Goal: Leave review/rating

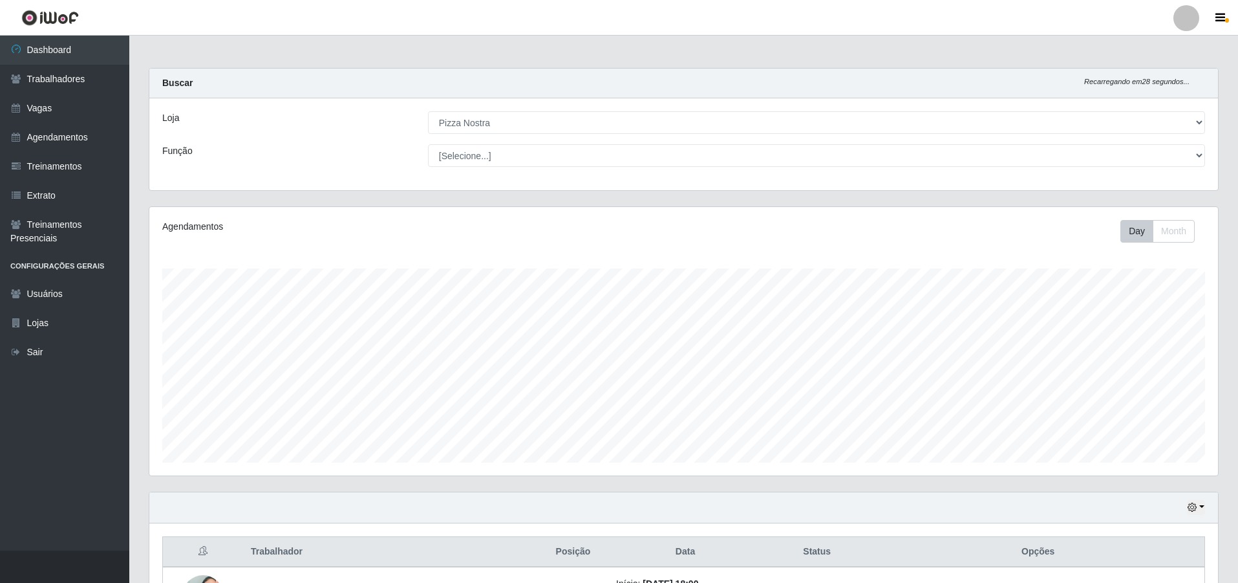
select select "337"
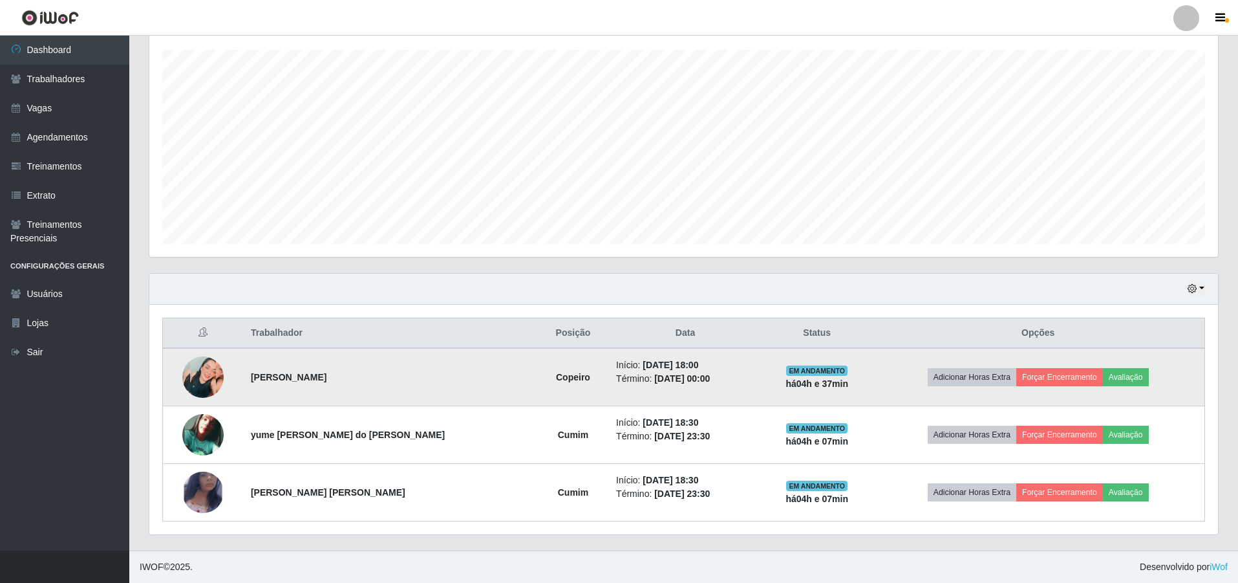
scroll to position [268, 1069]
click at [212, 377] on img at bounding box center [202, 376] width 41 height 41
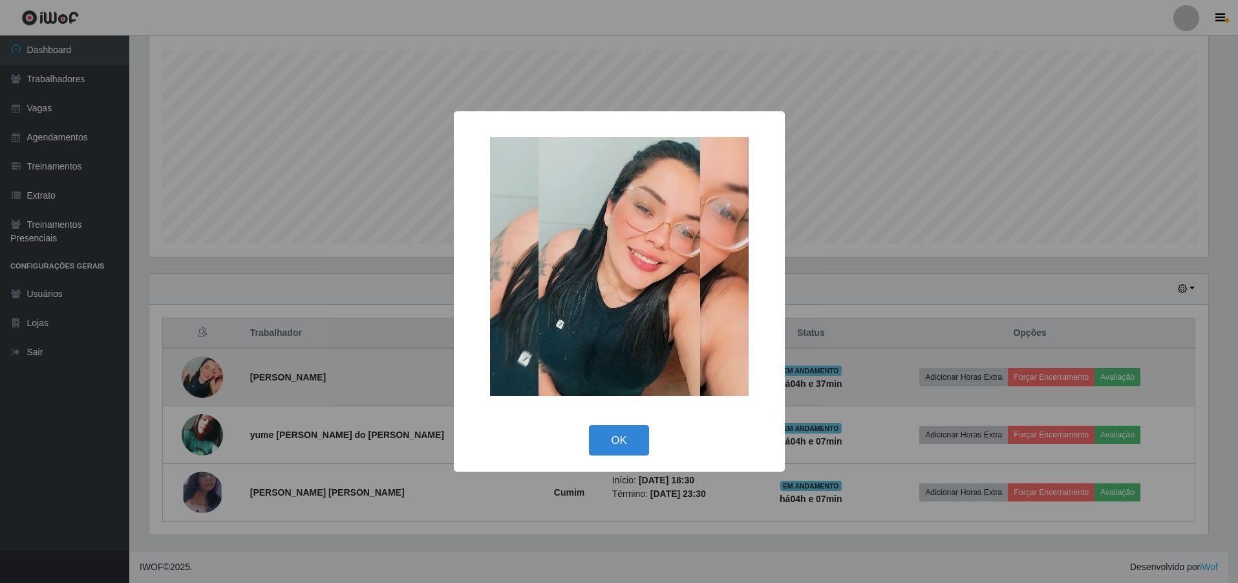
scroll to position [268, 1062]
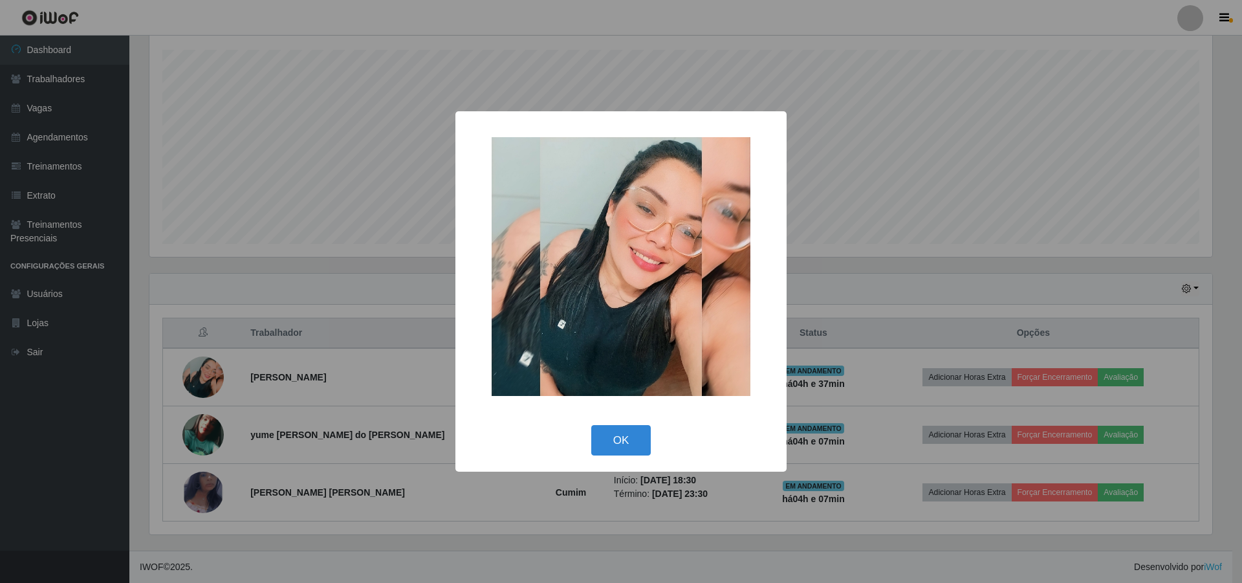
click at [210, 444] on div "× OK Cancel" at bounding box center [621, 291] width 1242 height 583
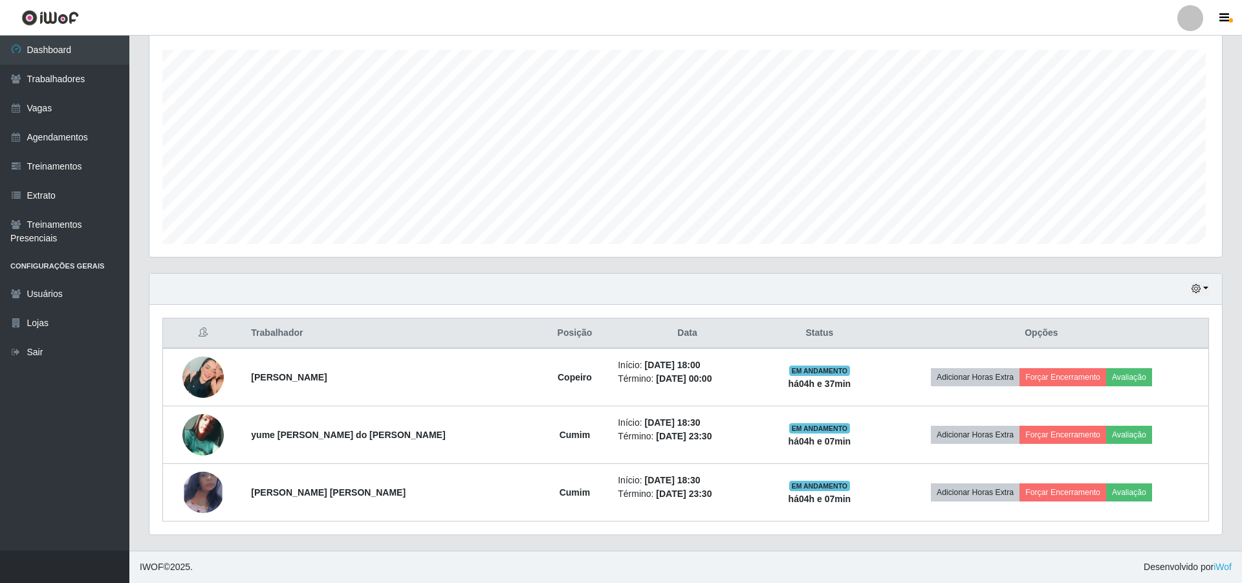
scroll to position [268, 1069]
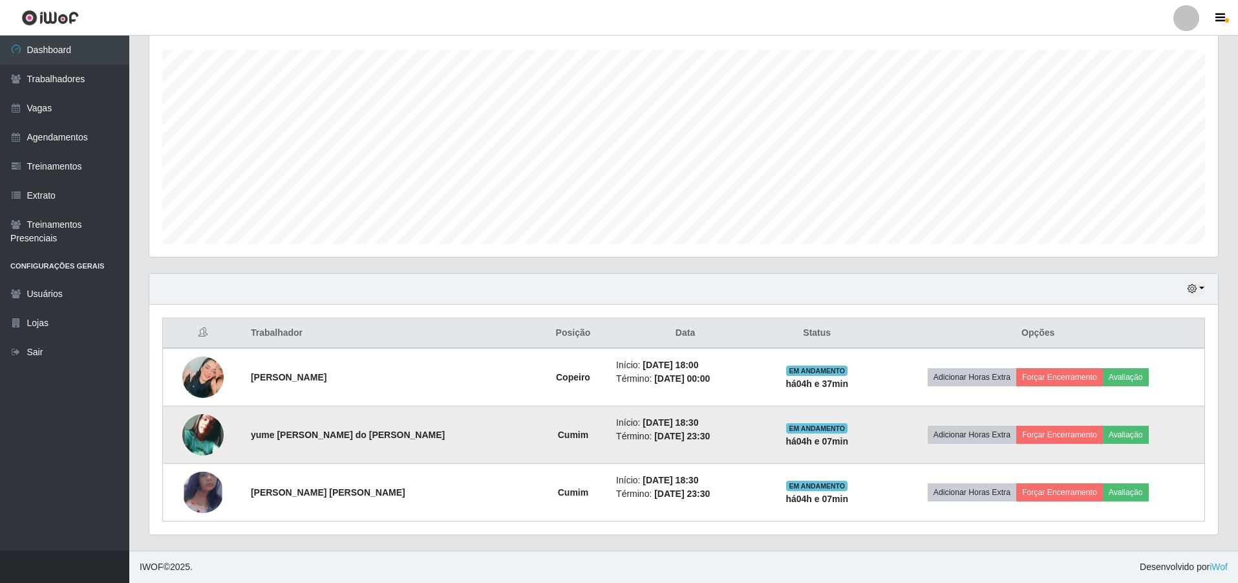
click at [210, 443] on img at bounding box center [202, 434] width 41 height 41
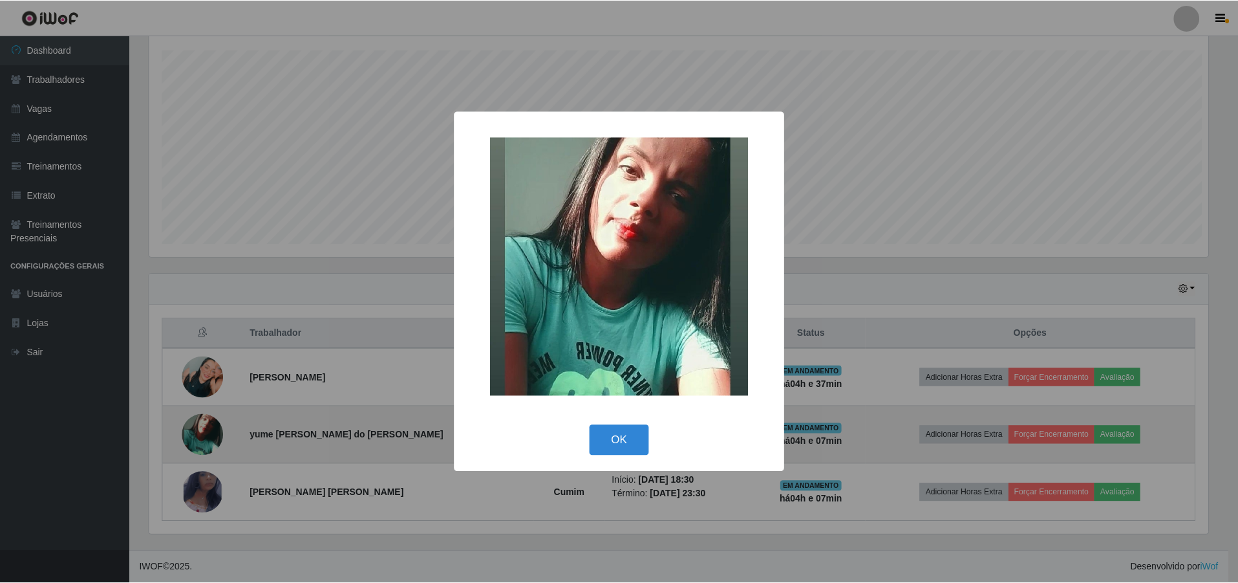
scroll to position [268, 1062]
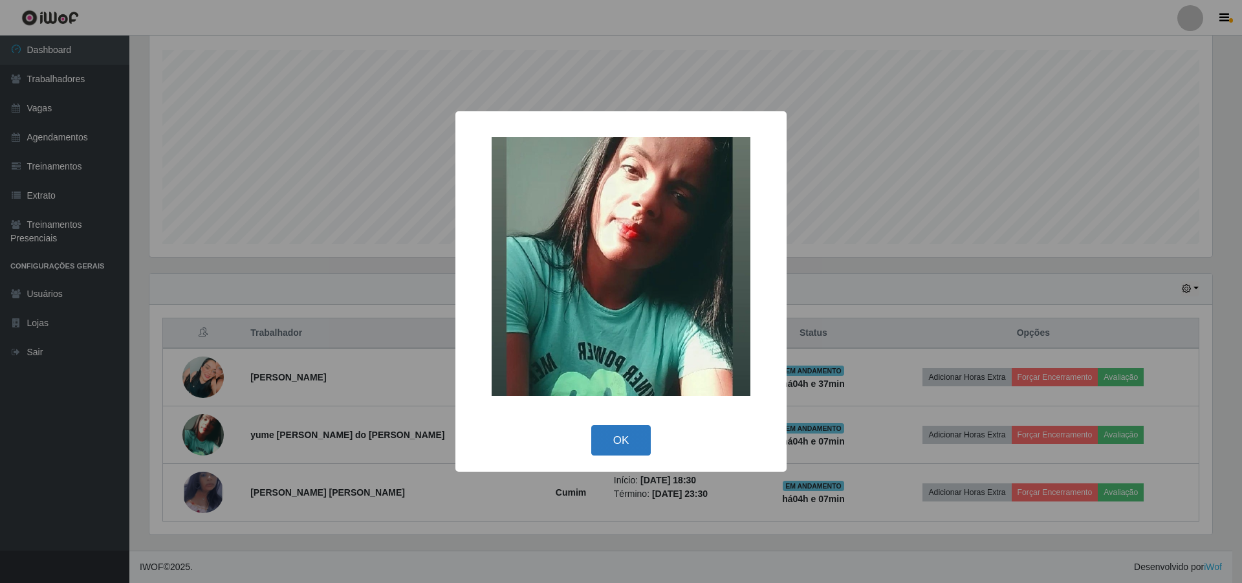
click at [624, 447] on button "OK" at bounding box center [621, 440] width 60 height 30
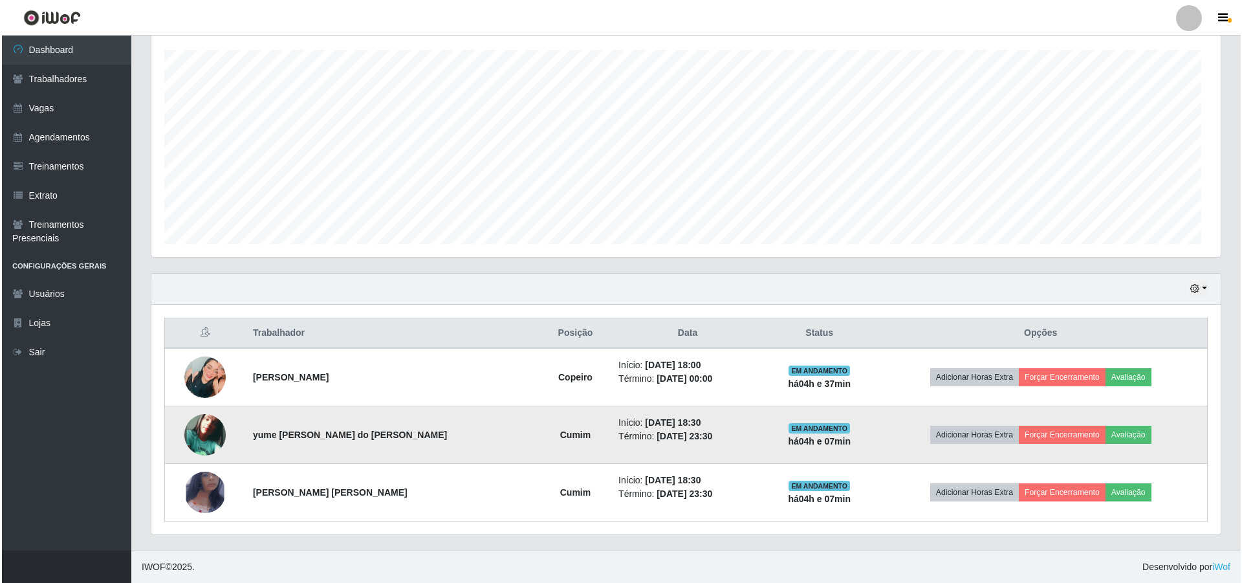
scroll to position [268, 1069]
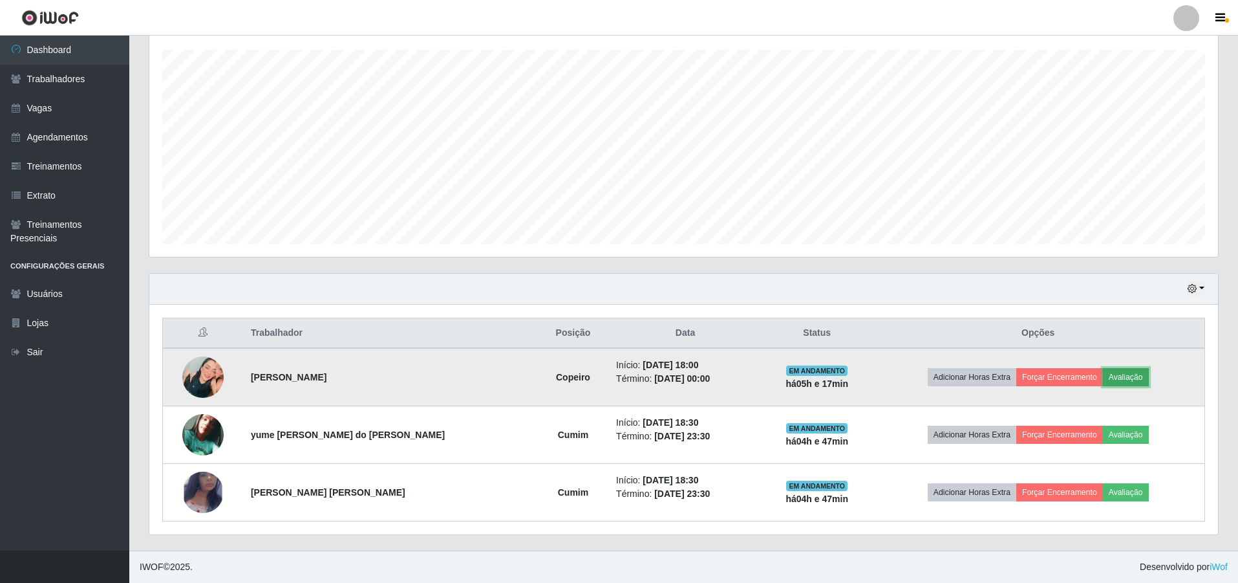
click at [1107, 383] on button "Avaliação" at bounding box center [1126, 377] width 46 height 18
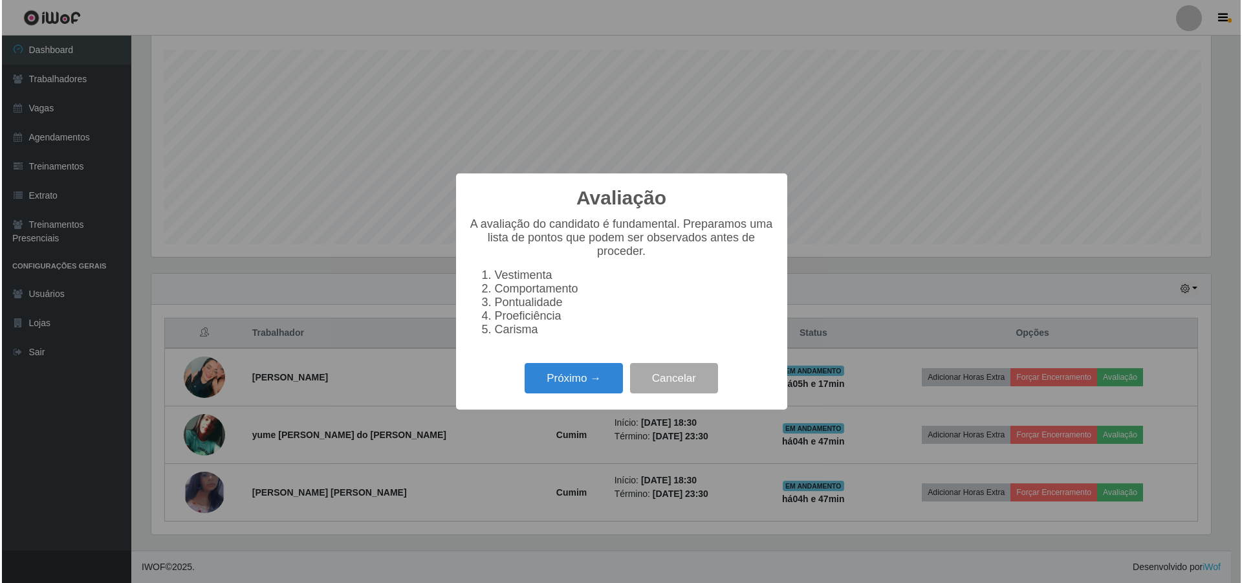
scroll to position [268, 1062]
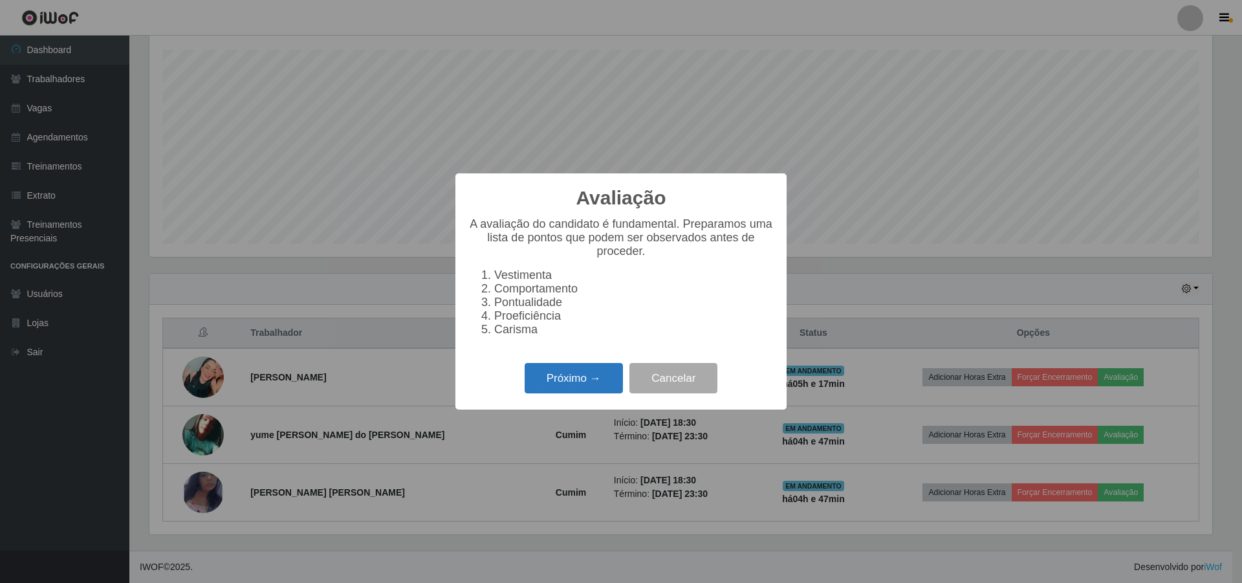
click at [584, 384] on button "Próximo →" at bounding box center [573, 378] width 98 height 30
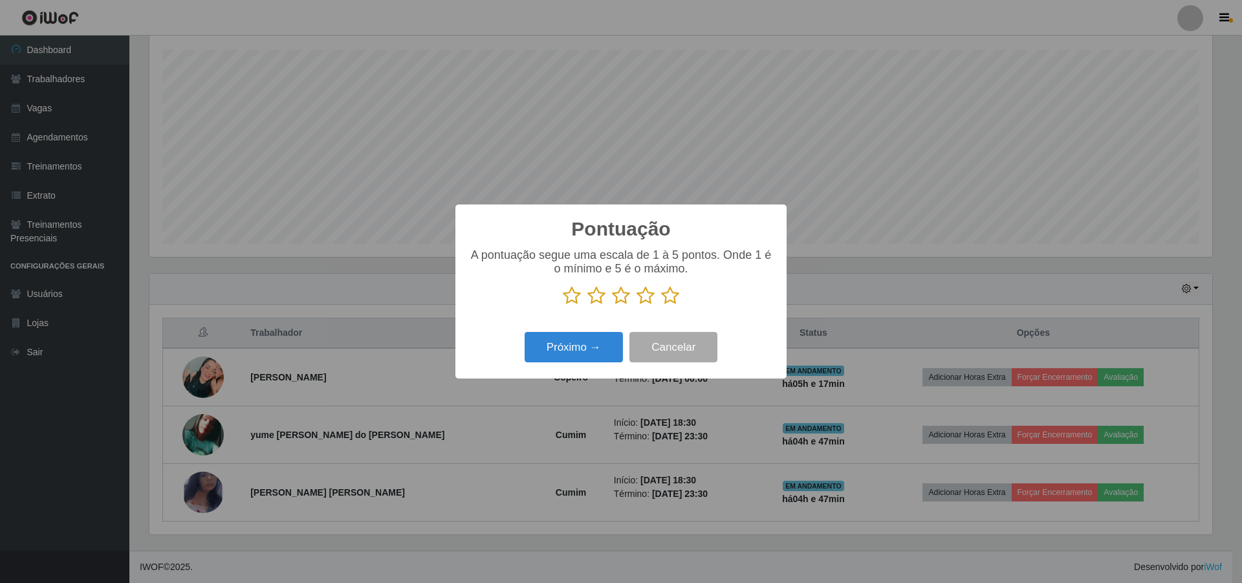
click at [673, 296] on icon at bounding box center [670, 295] width 18 height 19
click at [661, 305] on input "radio" at bounding box center [661, 305] width 0 height 0
click at [607, 347] on button "Próximo →" at bounding box center [573, 347] width 98 height 30
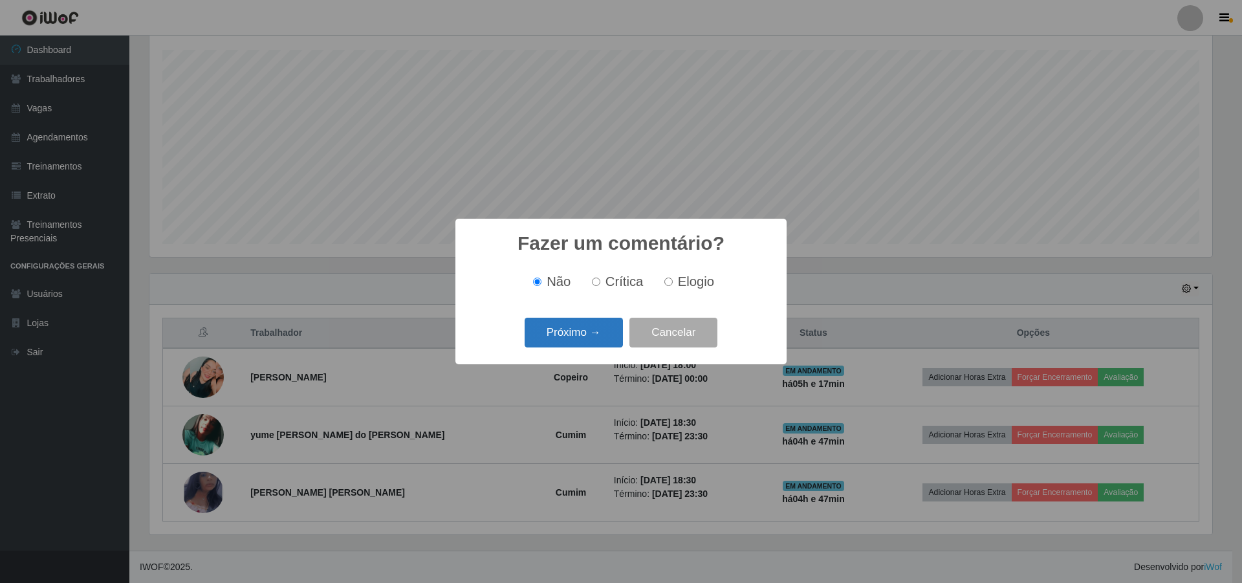
click at [599, 330] on button "Próximo →" at bounding box center [573, 333] width 98 height 30
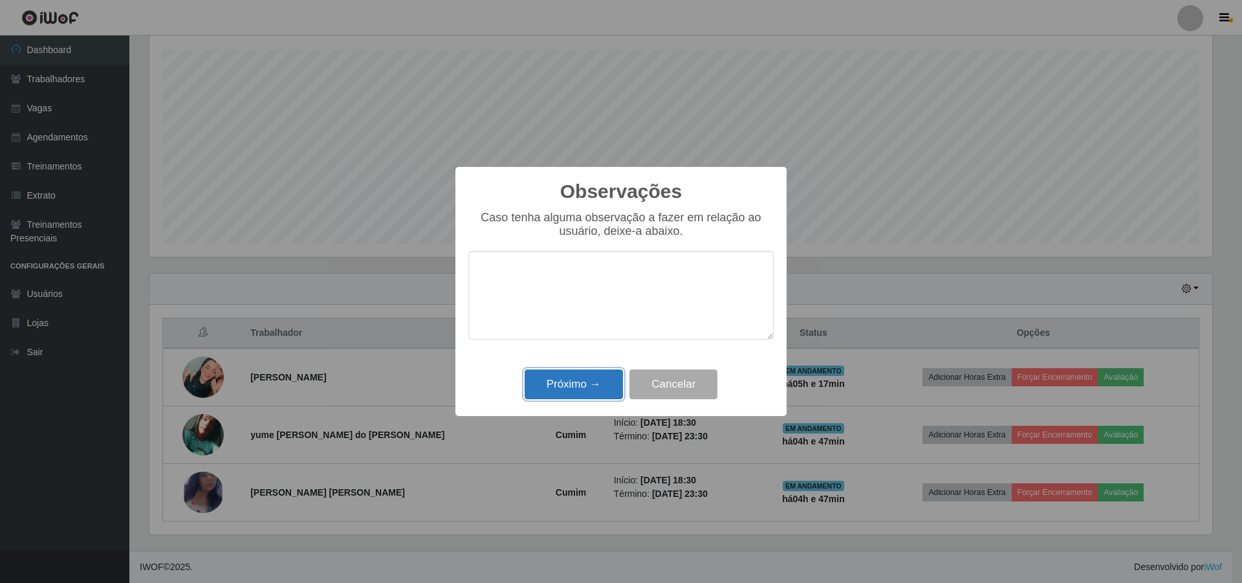
click at [552, 393] on button "Próximo →" at bounding box center [573, 384] width 98 height 30
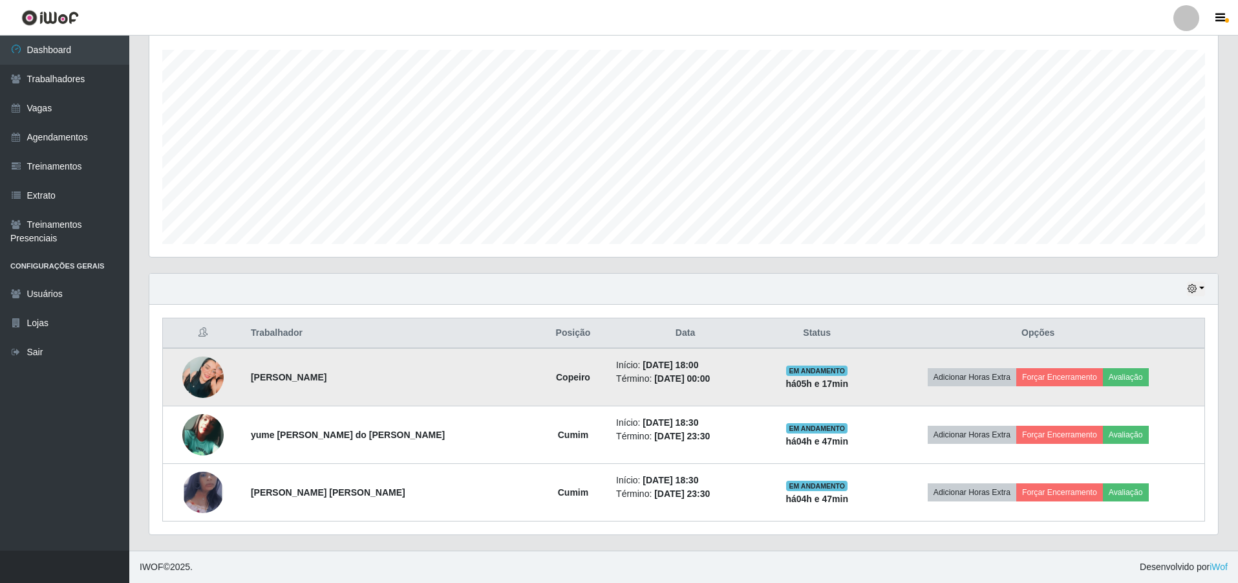
scroll to position [268, 1069]
click at [1040, 374] on button "Forçar Encerramento" at bounding box center [1060, 377] width 87 height 18
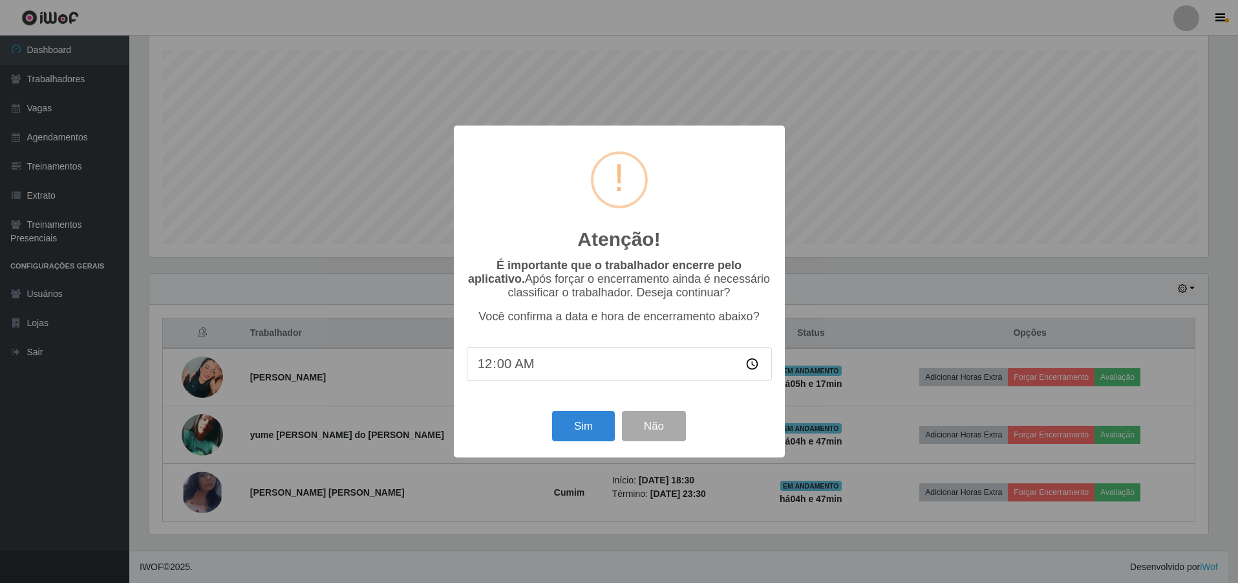
scroll to position [268, 1062]
click at [592, 431] on button "Sim" at bounding box center [585, 426] width 63 height 30
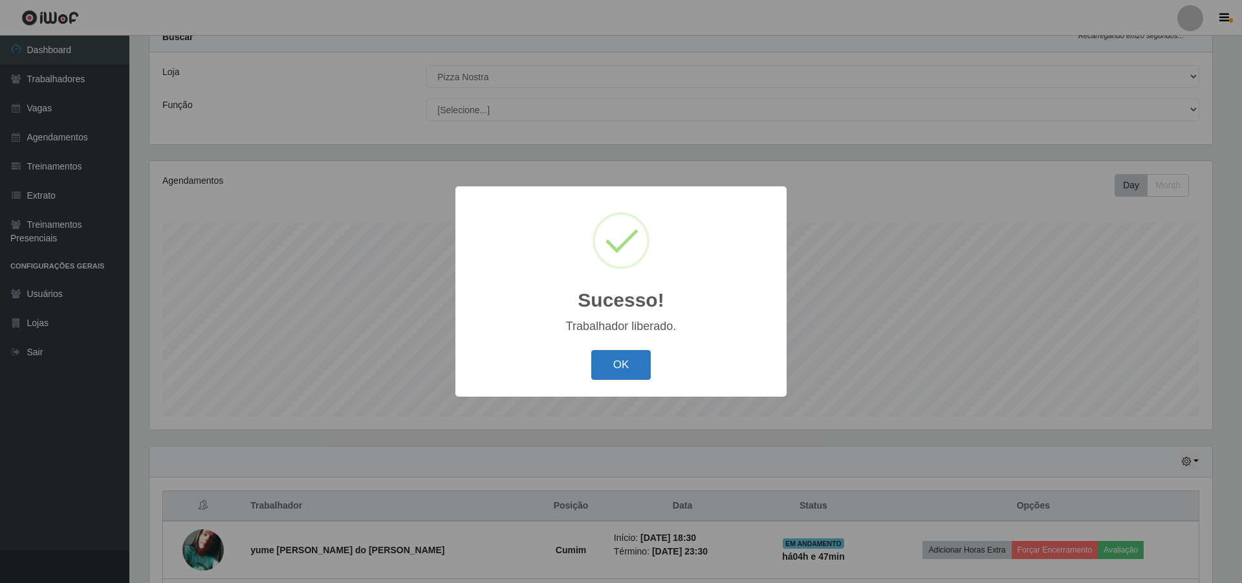
click at [629, 374] on button "OK" at bounding box center [621, 365] width 60 height 30
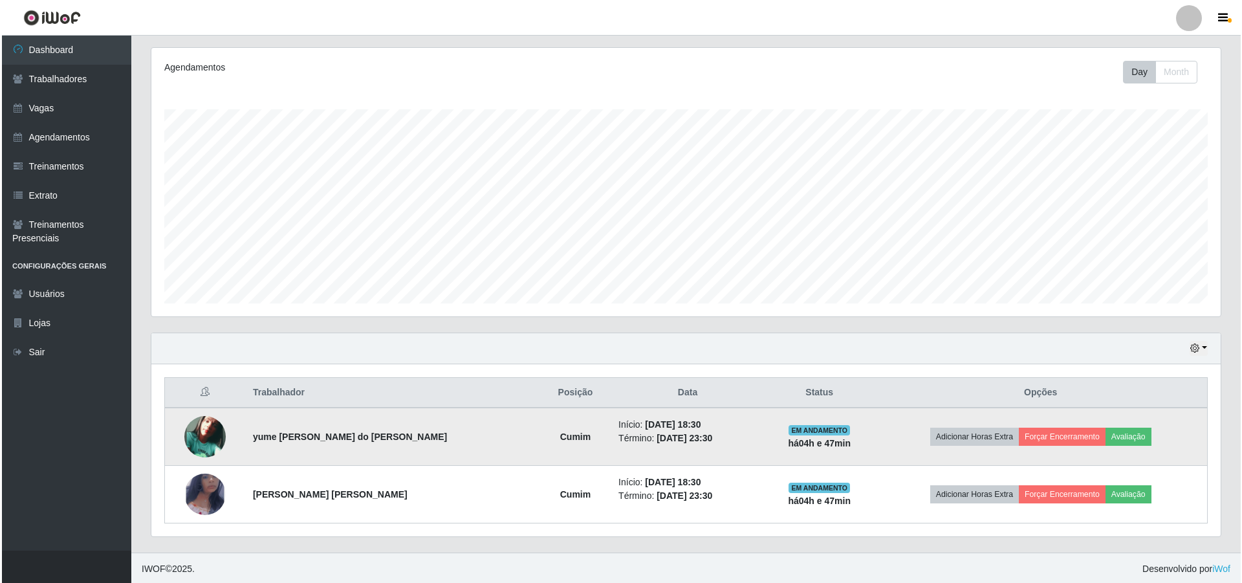
scroll to position [161, 0]
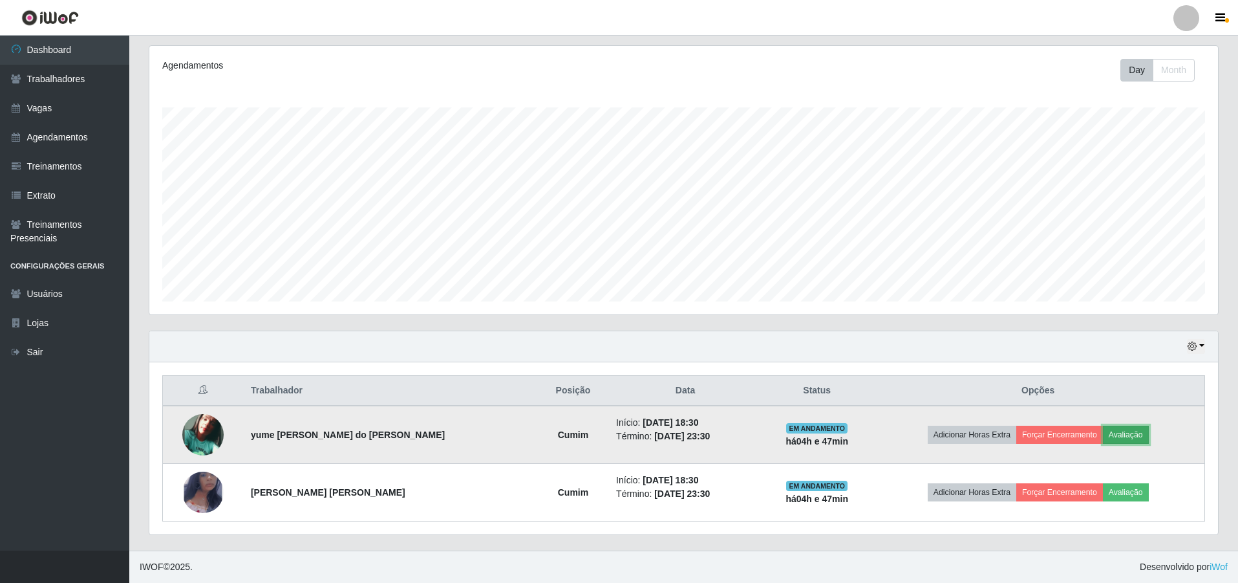
click at [1112, 433] on button "Avaliação" at bounding box center [1126, 435] width 46 height 18
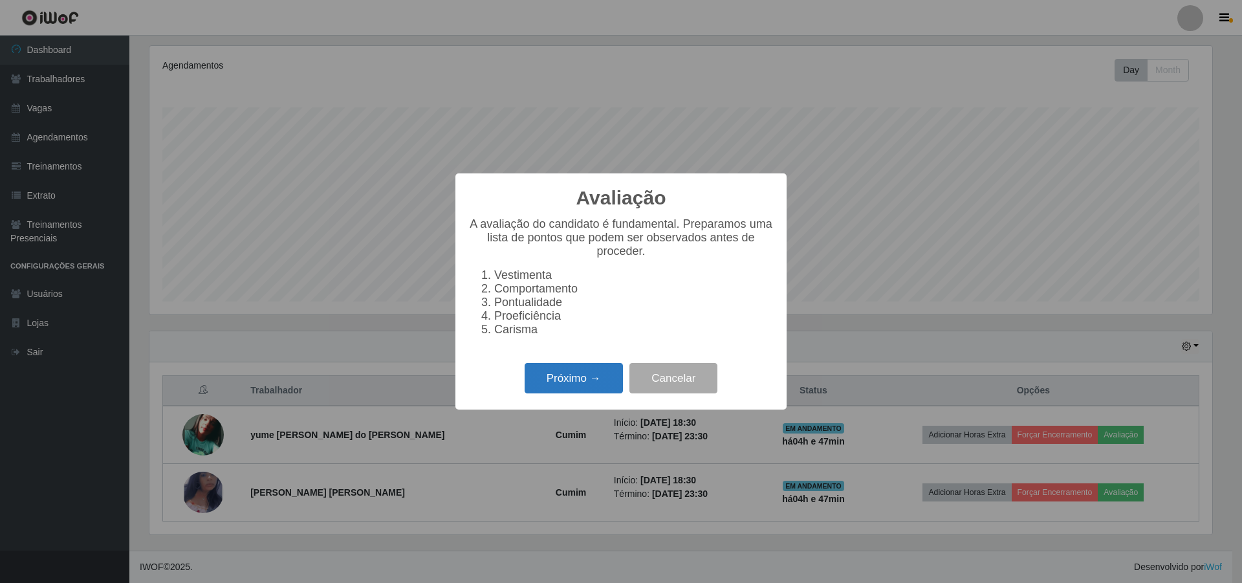
click at [583, 383] on button "Próximo →" at bounding box center [573, 378] width 98 height 30
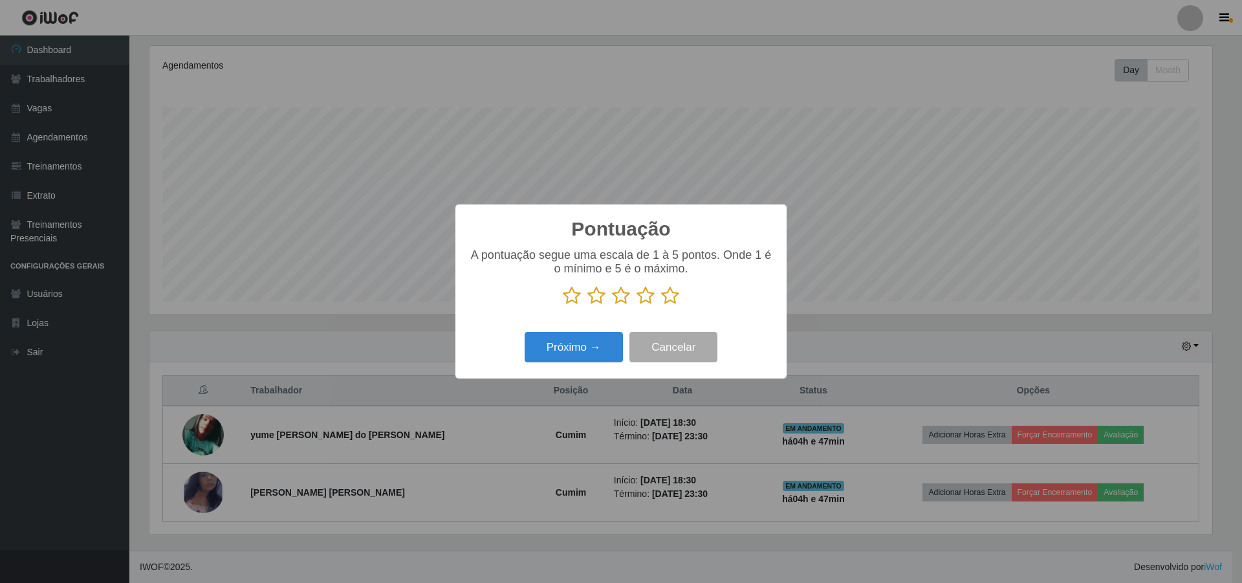
scroll to position [646397, 645602]
click at [671, 299] on icon at bounding box center [670, 295] width 18 height 19
click at [661, 305] on input "radio" at bounding box center [661, 305] width 0 height 0
click at [594, 347] on button "Próximo →" at bounding box center [573, 347] width 98 height 30
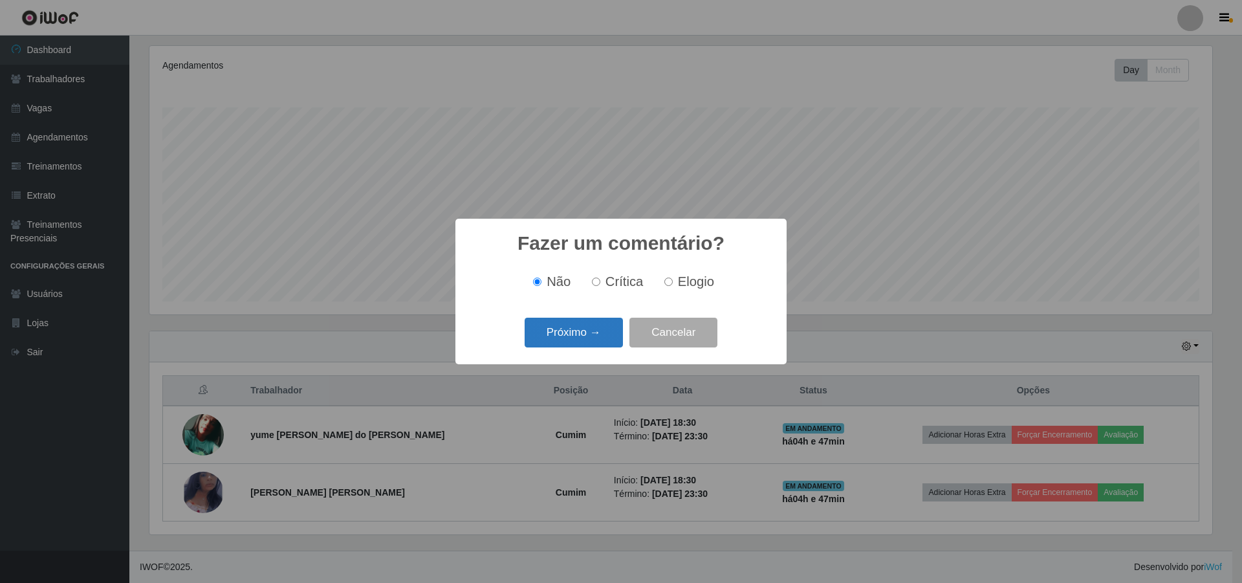
click at [588, 337] on button "Próximo →" at bounding box center [573, 333] width 98 height 30
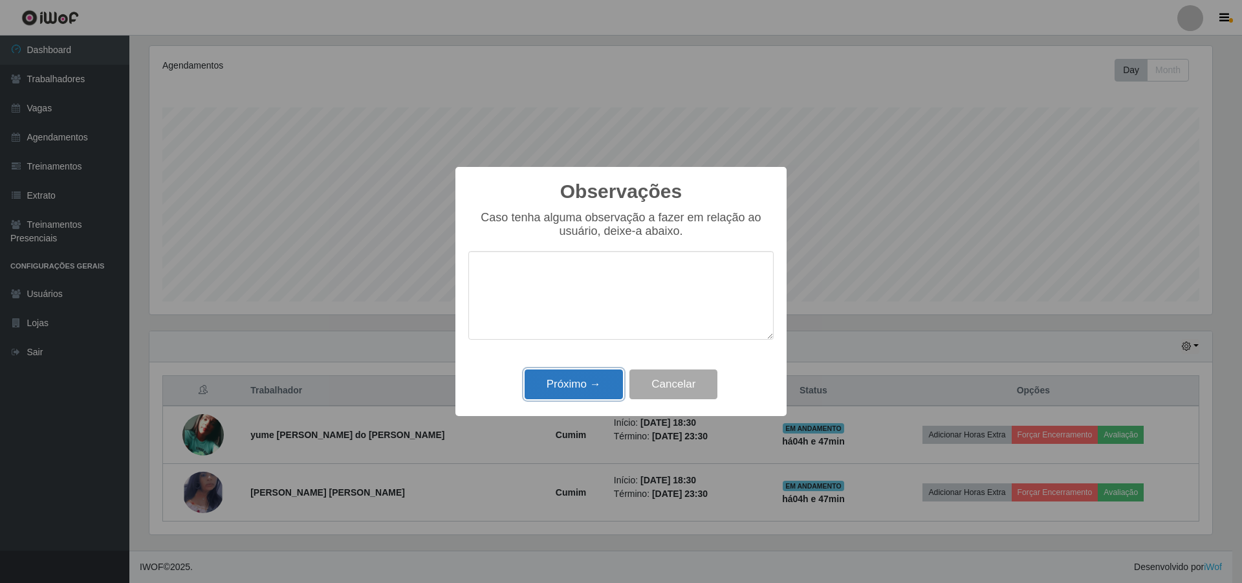
click at [592, 380] on button "Próximo →" at bounding box center [573, 384] width 98 height 30
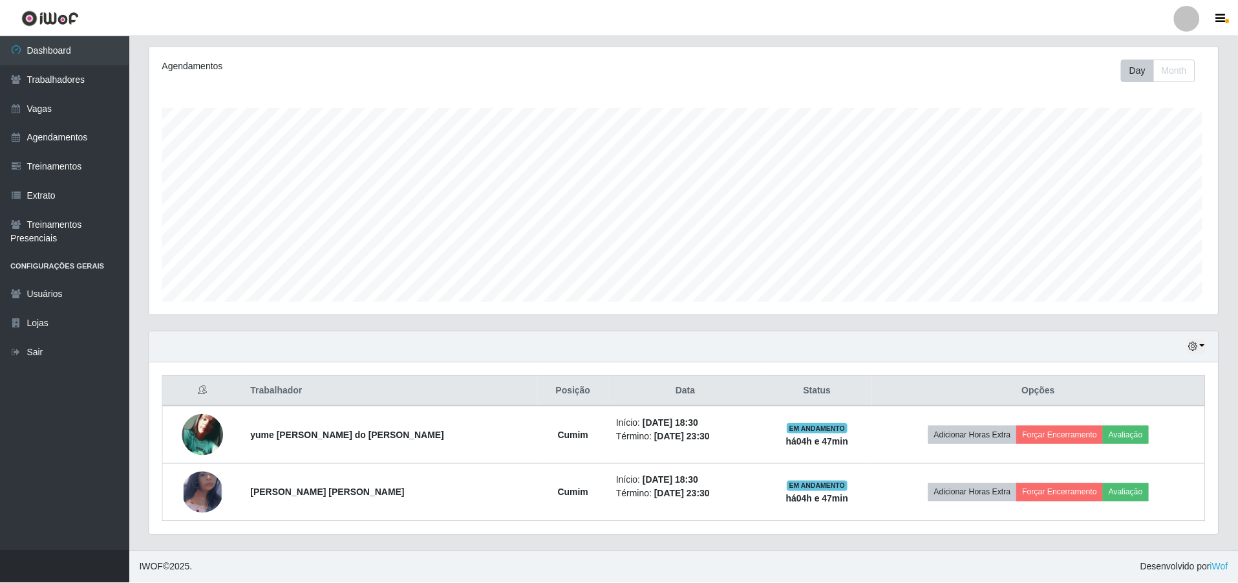
scroll to position [268, 1069]
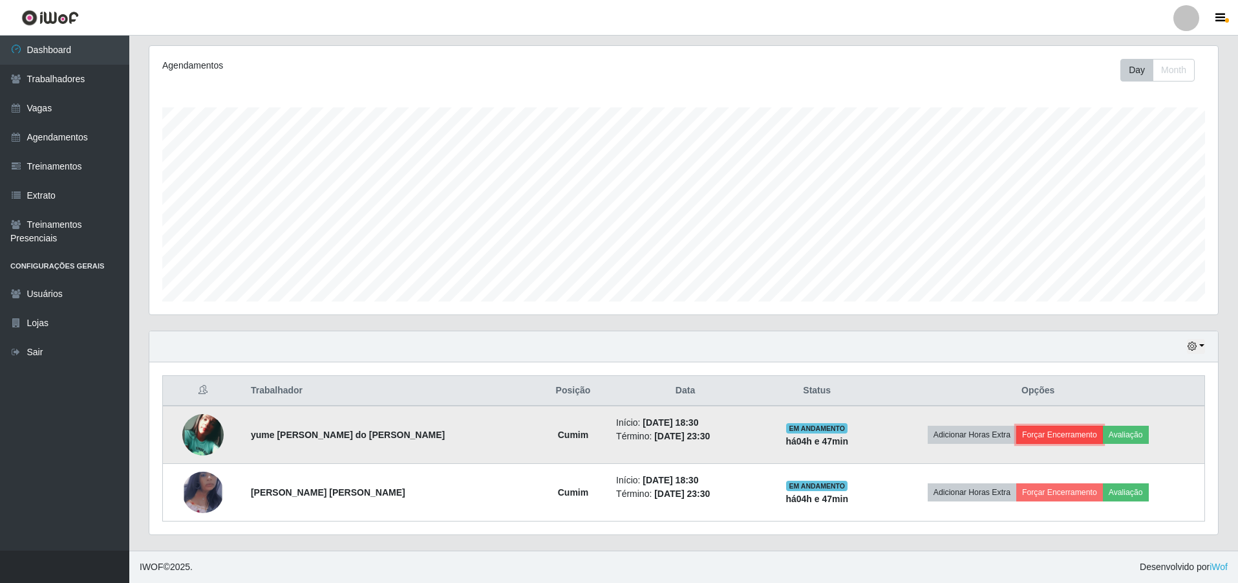
click at [1068, 436] on button "Forçar Encerramento" at bounding box center [1060, 435] width 87 height 18
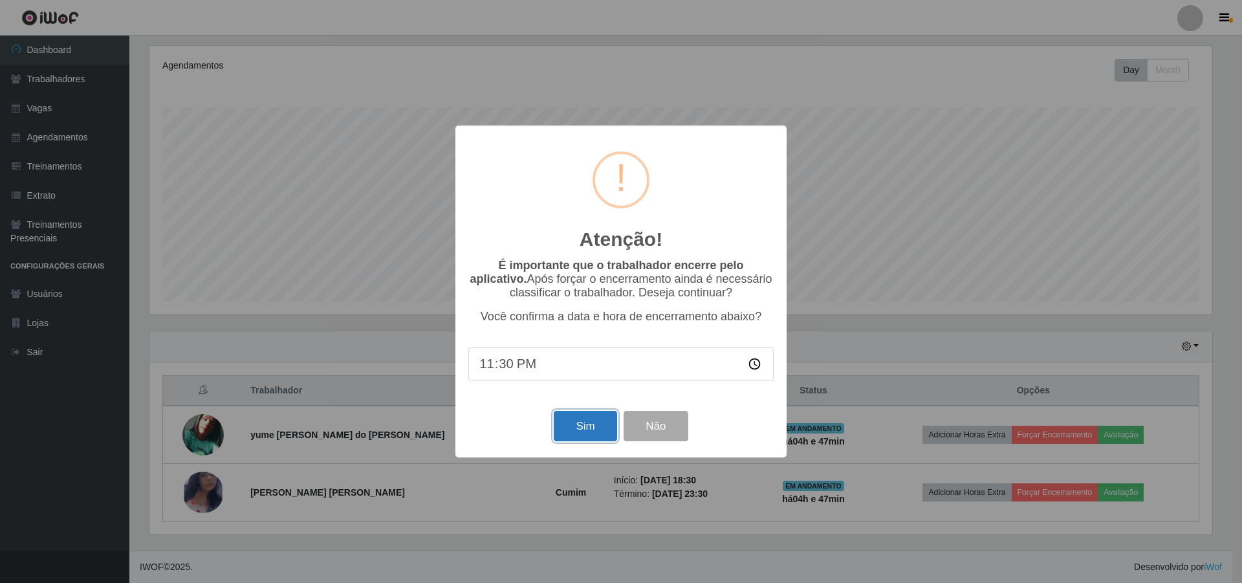
click at [587, 433] on button "Sim" at bounding box center [585, 426] width 63 height 30
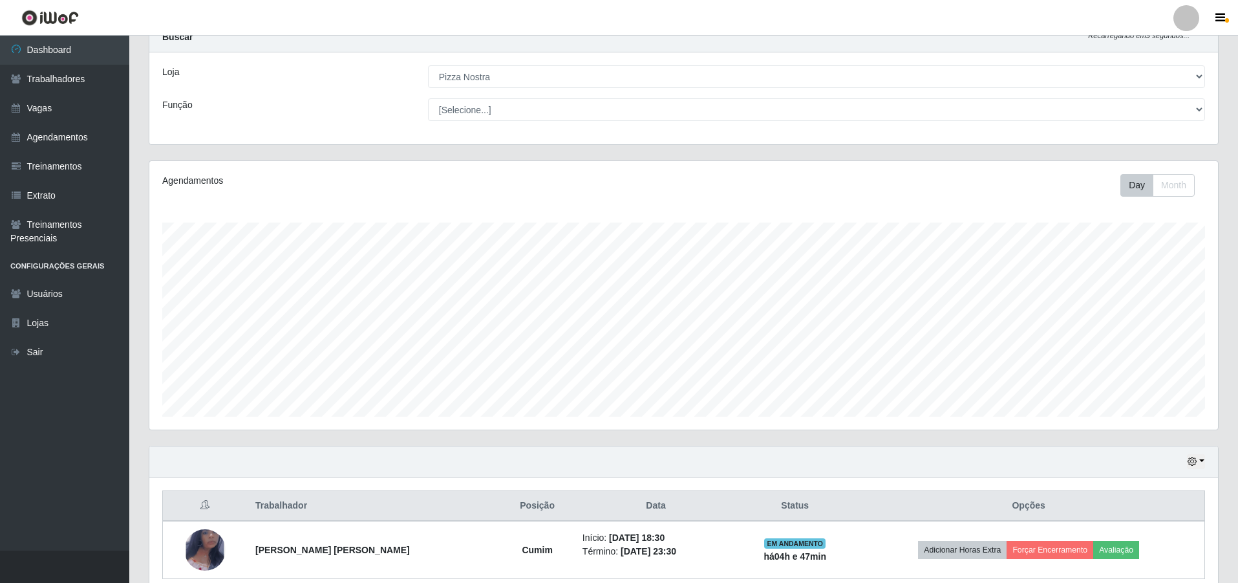
scroll to position [0, 0]
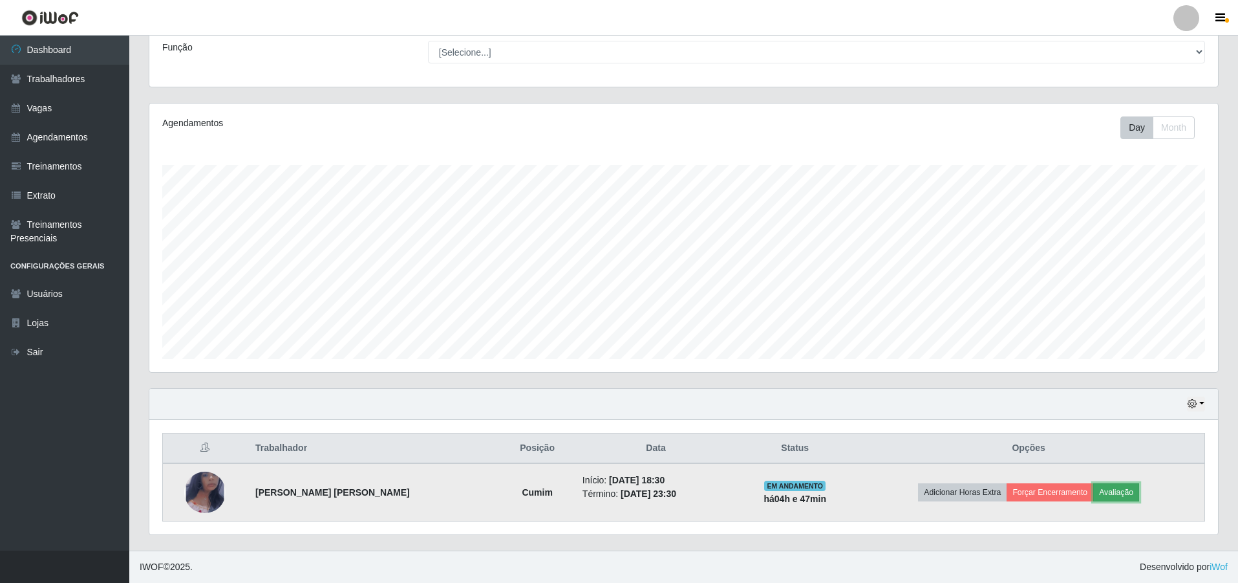
click at [1125, 485] on button "Avaliação" at bounding box center [1117, 492] width 46 height 18
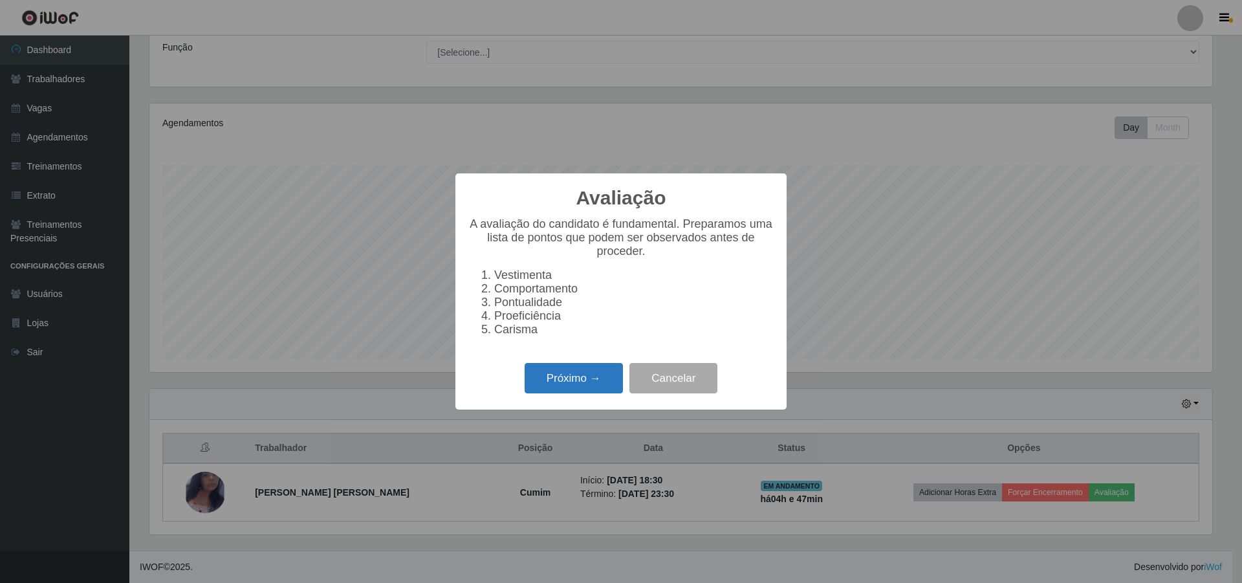
click at [596, 376] on button "Próximo →" at bounding box center [573, 378] width 98 height 30
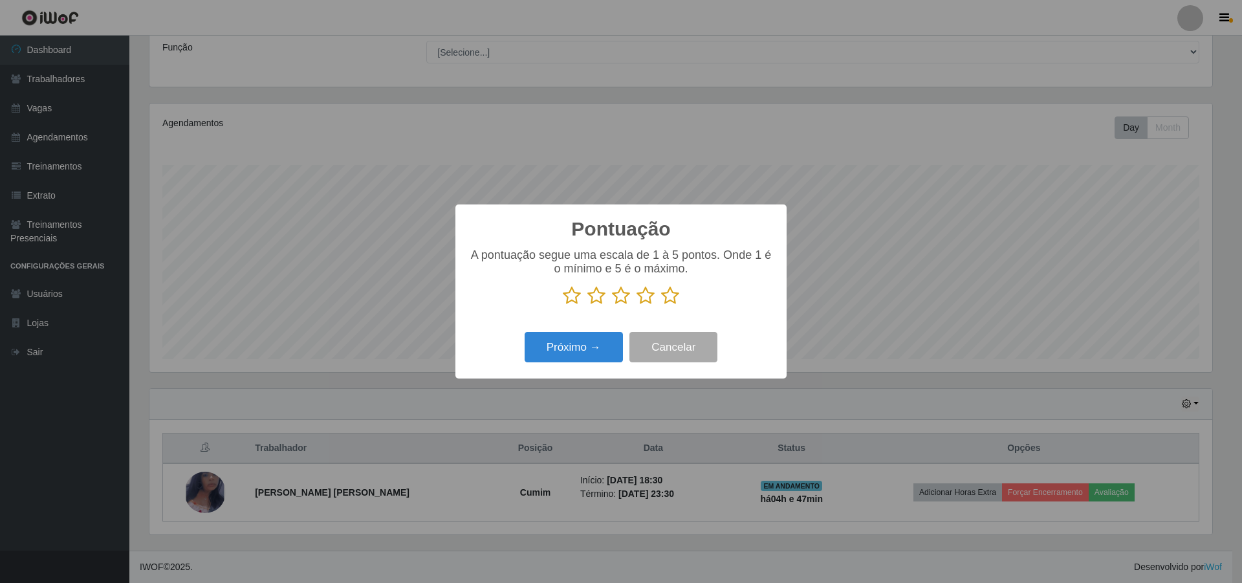
click at [674, 292] on icon at bounding box center [670, 295] width 18 height 19
click at [661, 305] on input "radio" at bounding box center [661, 305] width 0 height 0
click at [602, 350] on button "Próximo →" at bounding box center [573, 347] width 98 height 30
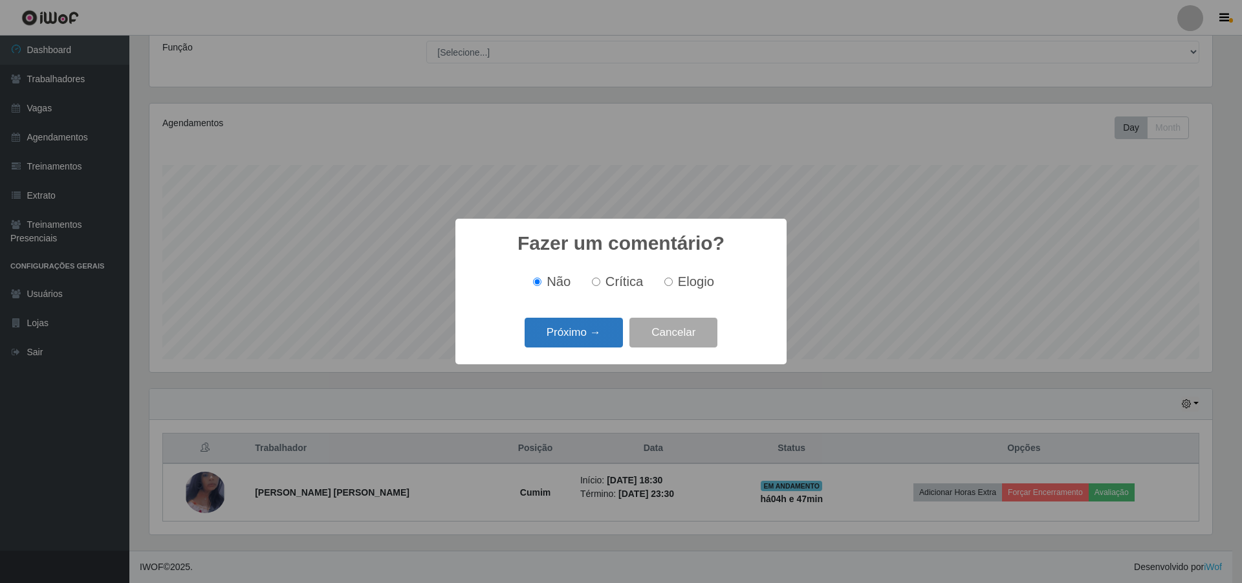
click at [594, 336] on button "Próximo →" at bounding box center [573, 333] width 98 height 30
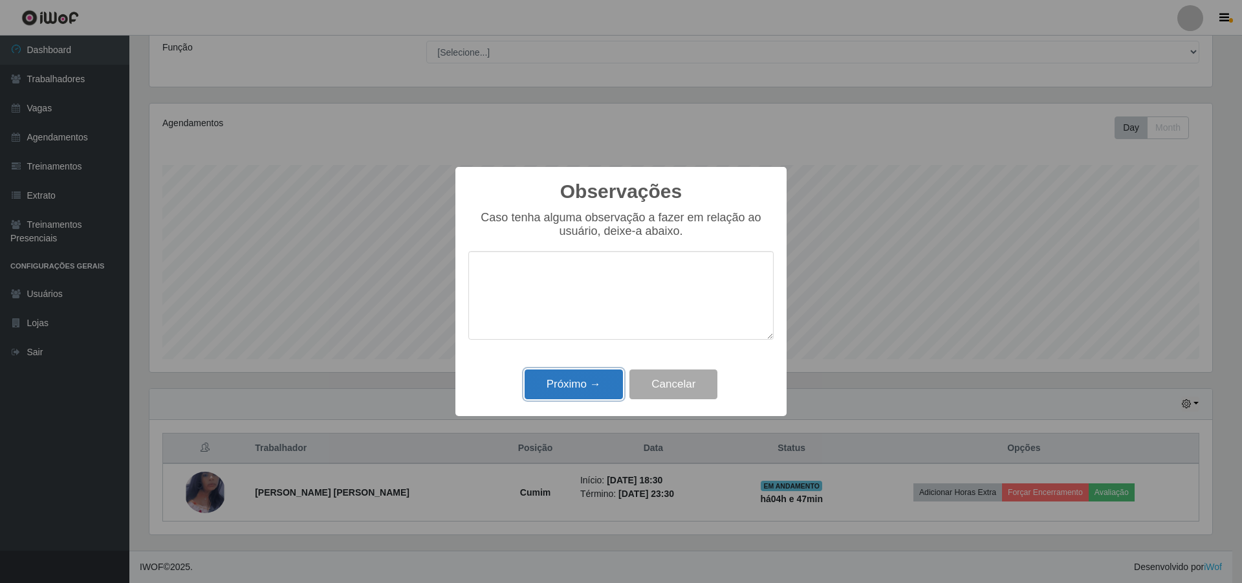
click at [592, 388] on button "Próximo →" at bounding box center [573, 384] width 98 height 30
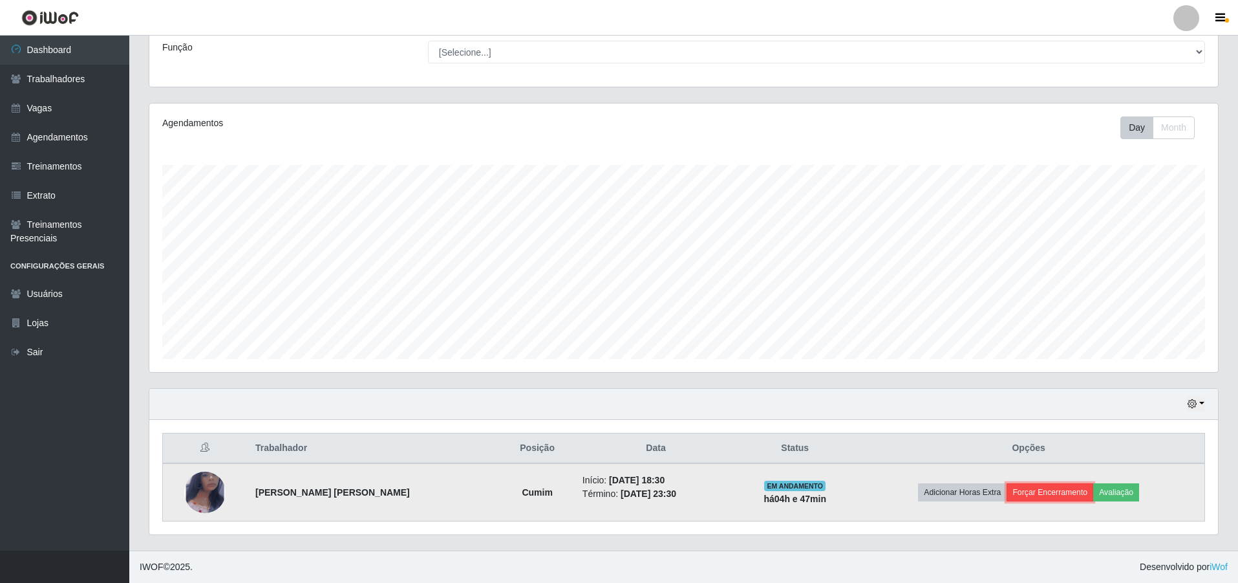
click at [1041, 491] on button "Forçar Encerramento" at bounding box center [1050, 492] width 87 height 18
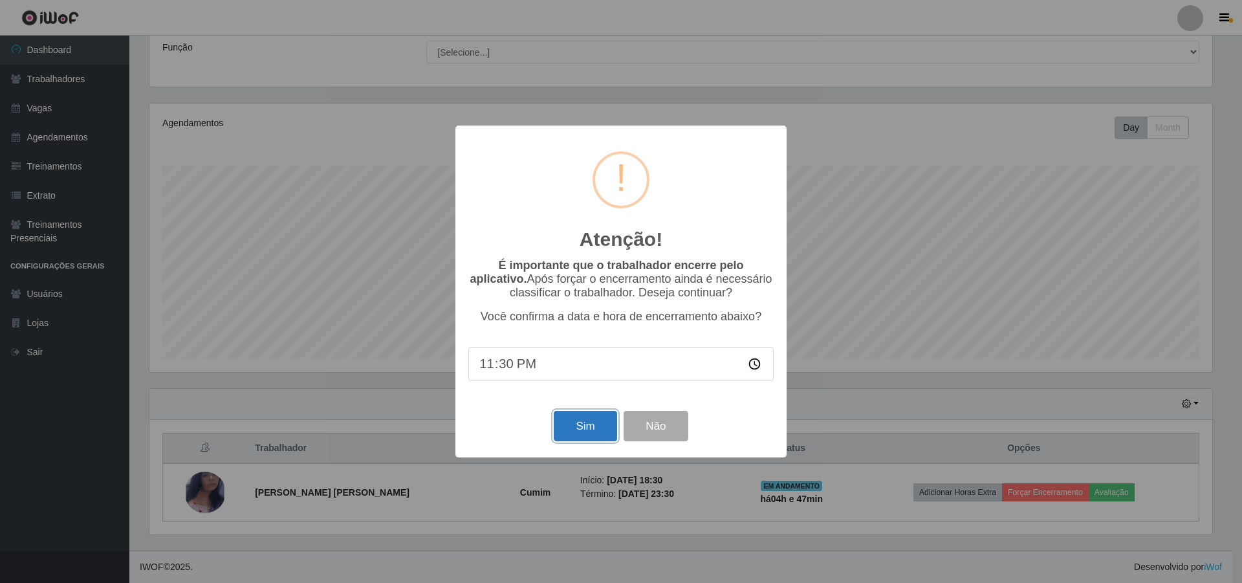
click at [598, 427] on button "Sim" at bounding box center [585, 426] width 63 height 30
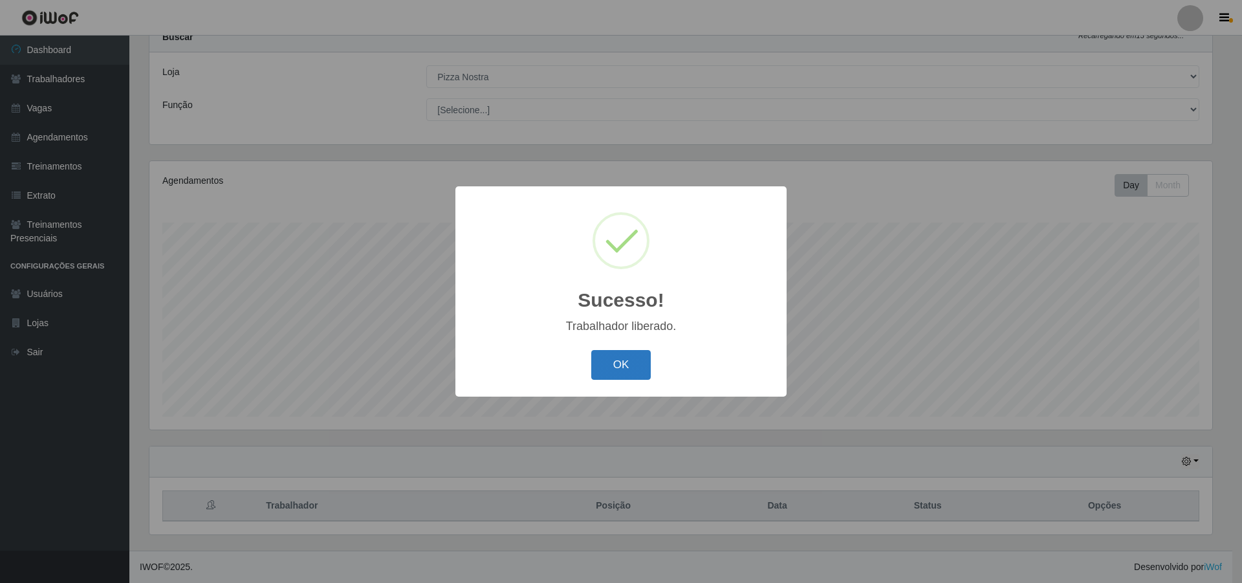
click at [635, 362] on button "OK" at bounding box center [621, 365] width 60 height 30
